Goal: Information Seeking & Learning: Learn about a topic

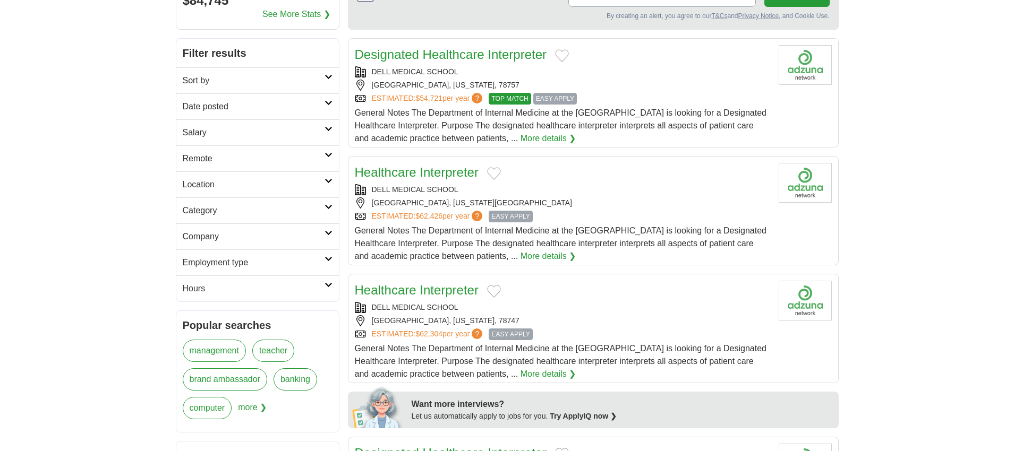
scroll to position [130, 0]
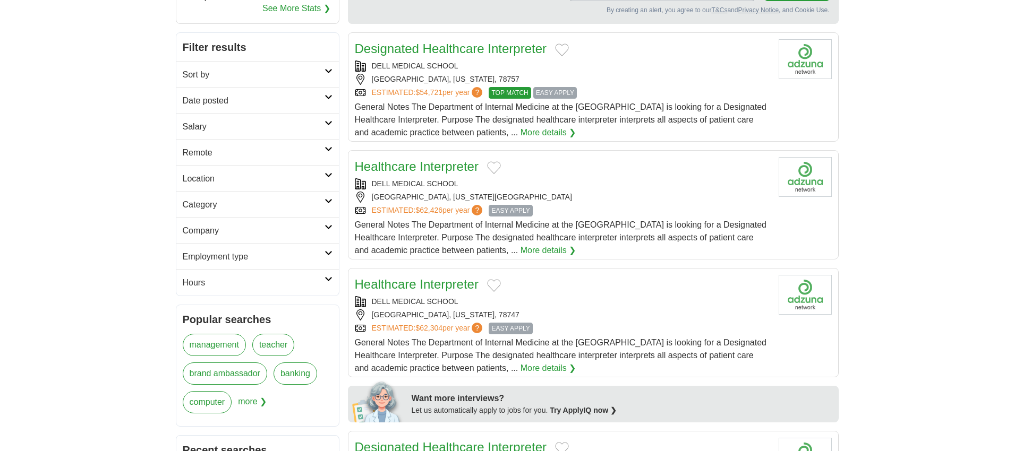
click at [211, 348] on link "management" at bounding box center [214, 345] width 63 height 22
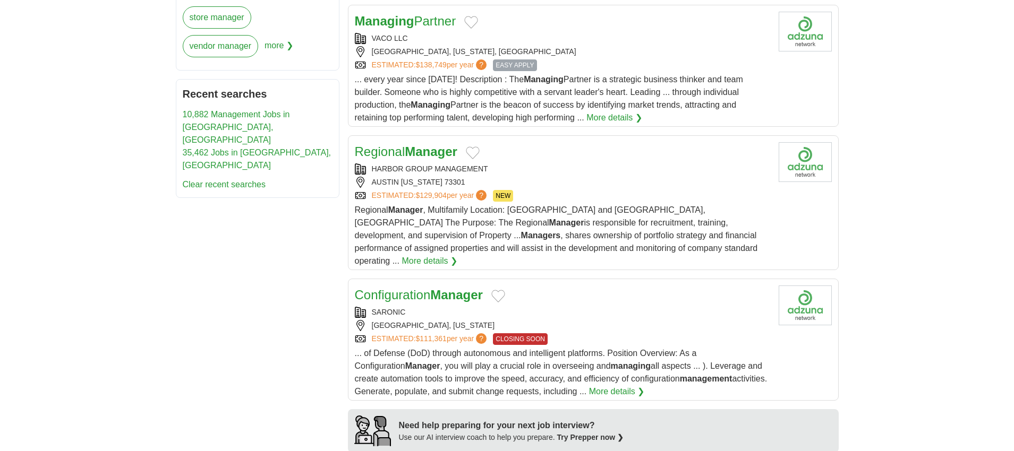
scroll to position [573, 0]
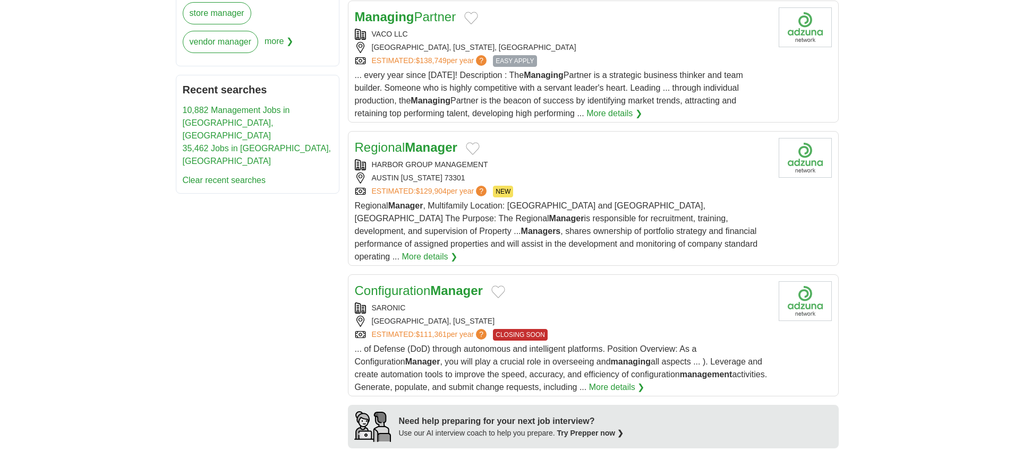
click at [388, 143] on link "Regional Manager" at bounding box center [406, 147] width 102 height 14
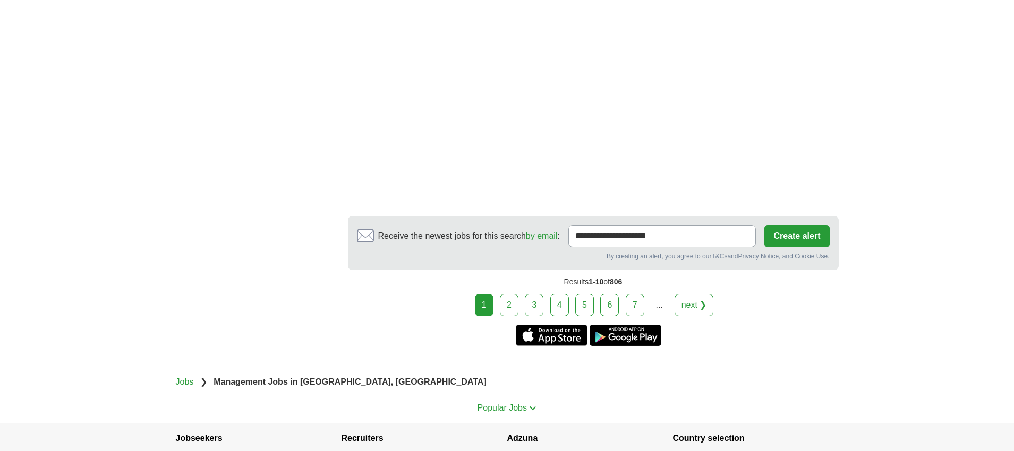
scroll to position [1845, 0]
click at [512, 293] on link "2" at bounding box center [509, 304] width 19 height 22
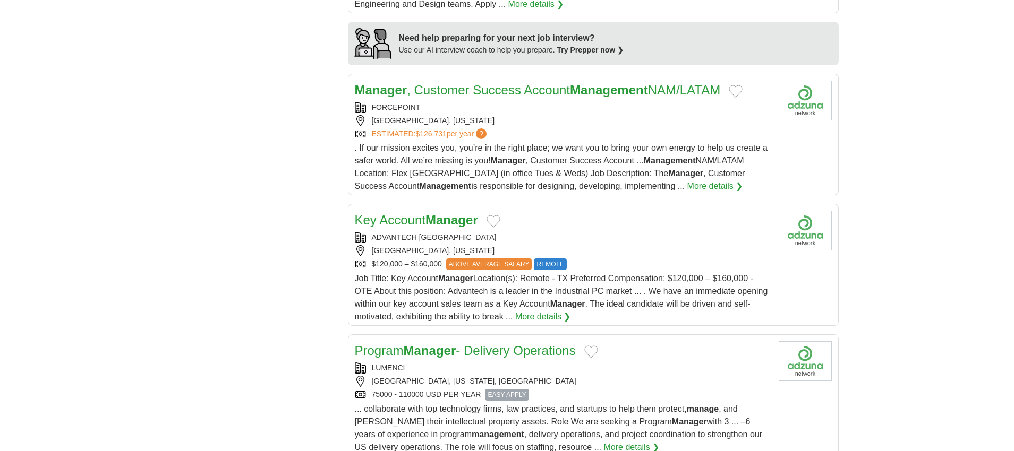
scroll to position [943, 0]
click at [742, 92] on button "Add to favorite jobs" at bounding box center [735, 90] width 14 height 13
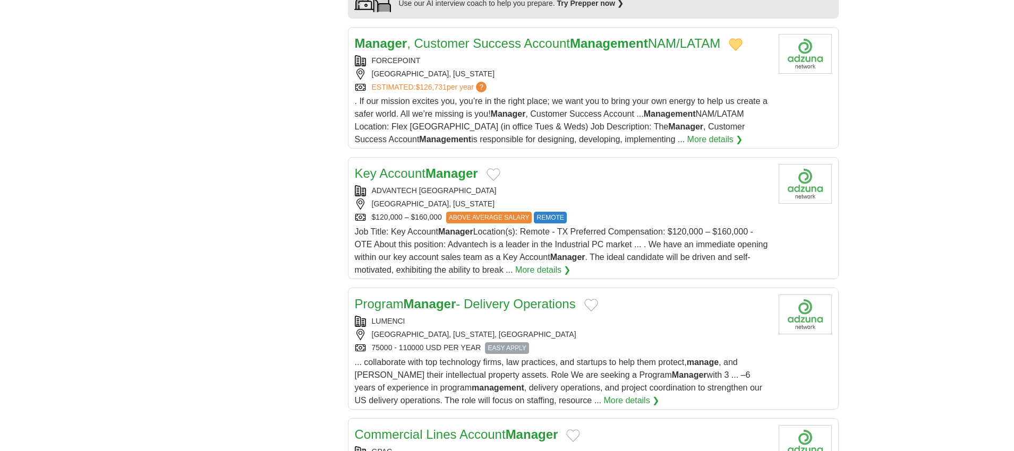
scroll to position [989, 0]
click at [440, 171] on strong "Manager" at bounding box center [451, 173] width 53 height 14
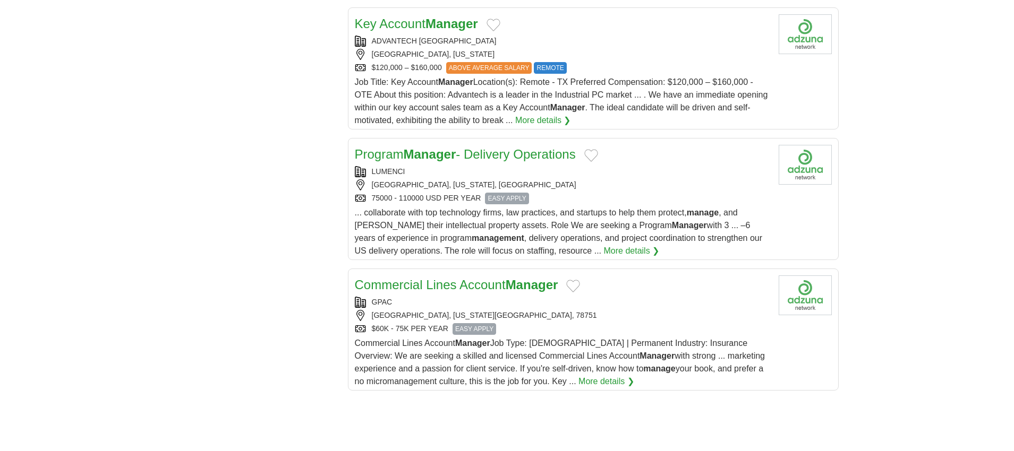
scroll to position [1140, 0]
click at [417, 150] on strong "Manager" at bounding box center [429, 153] width 53 height 14
